Goal: Information Seeking & Learning: Learn about a topic

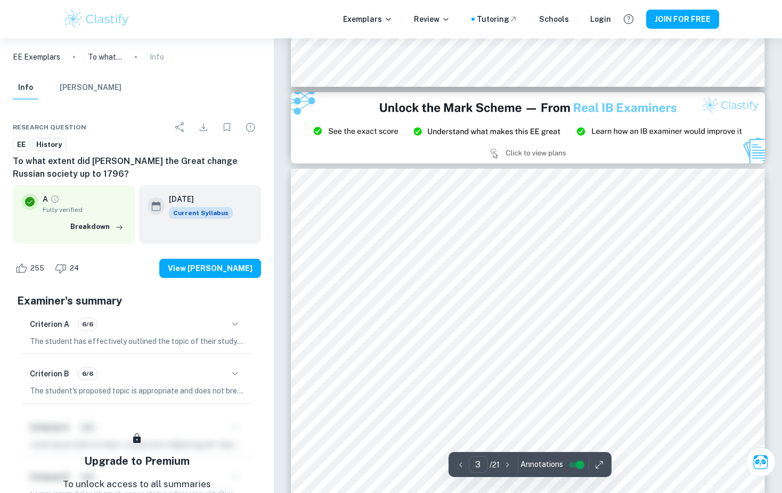
scroll to position [1492, 0]
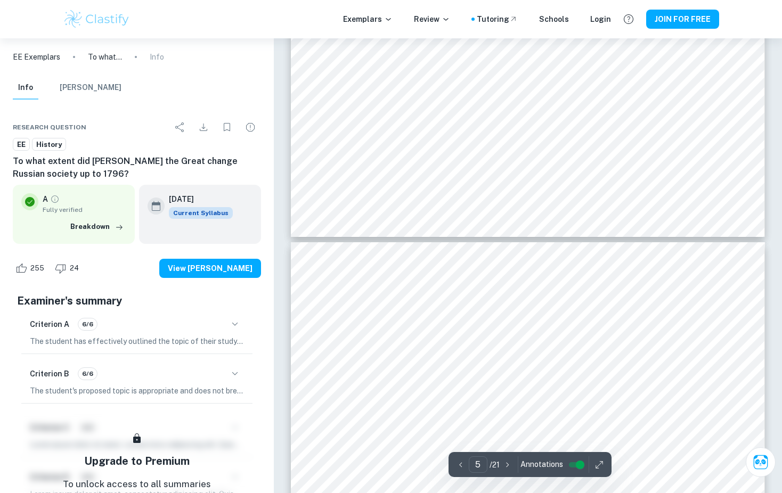
type input "4"
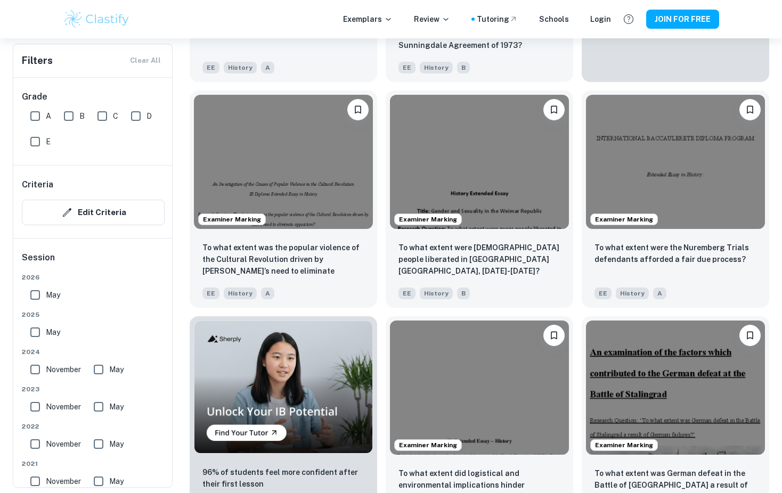
scroll to position [619, 0]
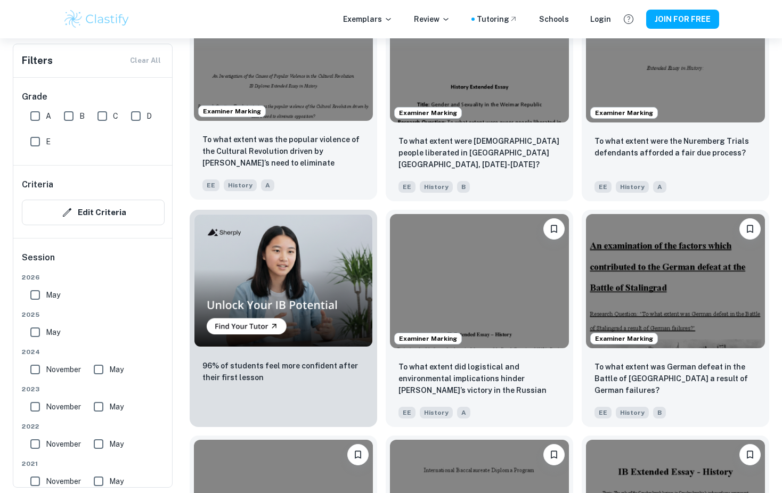
click at [319, 86] on img at bounding box center [283, 54] width 179 height 134
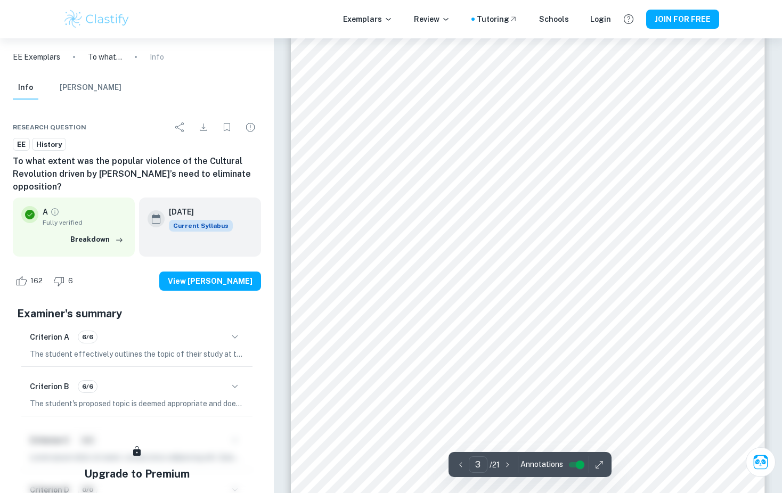
scroll to position [1811, 0]
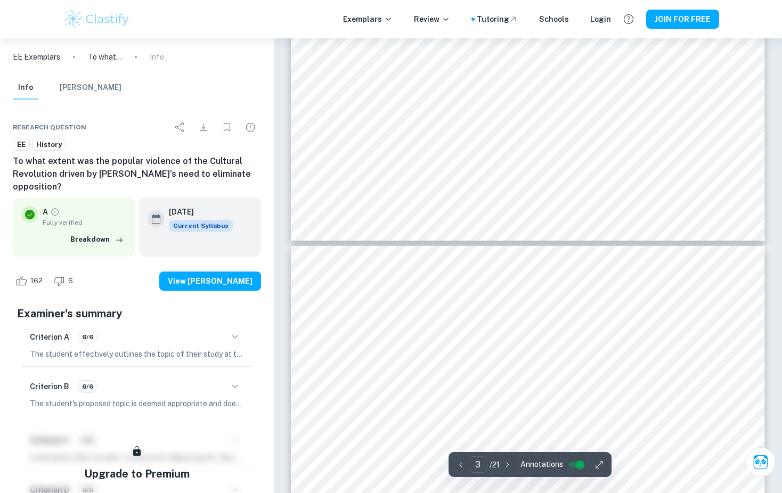
type input "4"
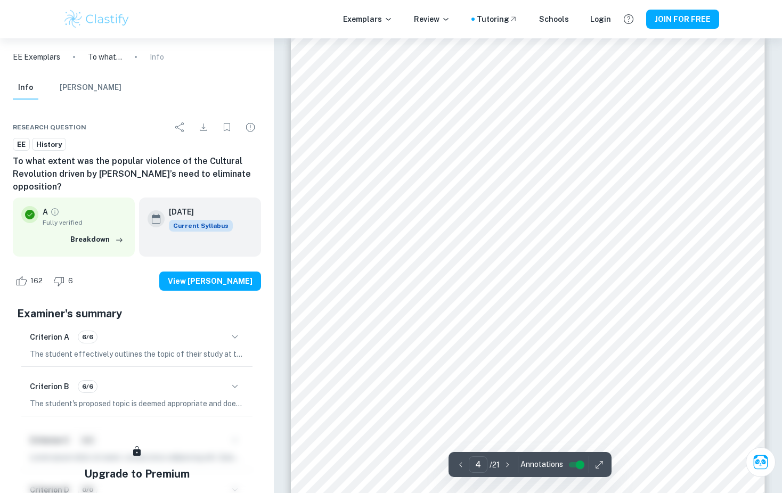
scroll to position [2131, 0]
